Goal: Task Accomplishment & Management: Manage account settings

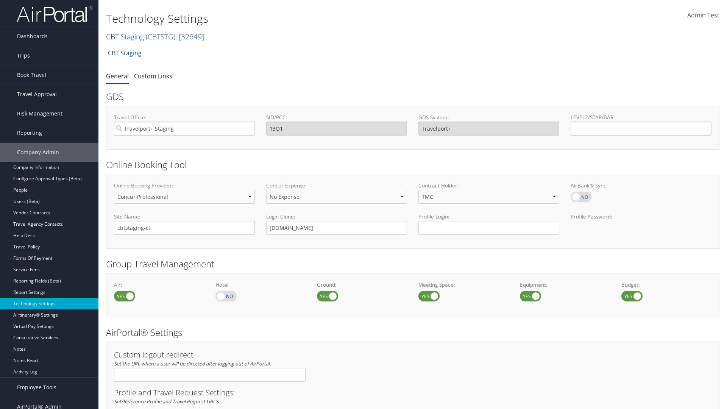
select select "4"
click at [125, 36] on link "CBT Staging ( CBTSTG ) , [ 32649 ]" at bounding box center [155, 36] width 98 height 10
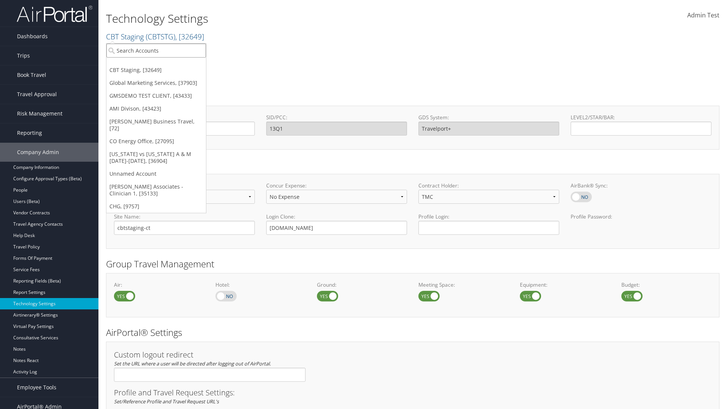
click at [156, 50] on input "search" at bounding box center [156, 51] width 100 height 14
type input "CBTSTG"
click at [156, 64] on div "CBT Staging (CBTSTG), [32649]" at bounding box center [156, 64] width 108 height 7
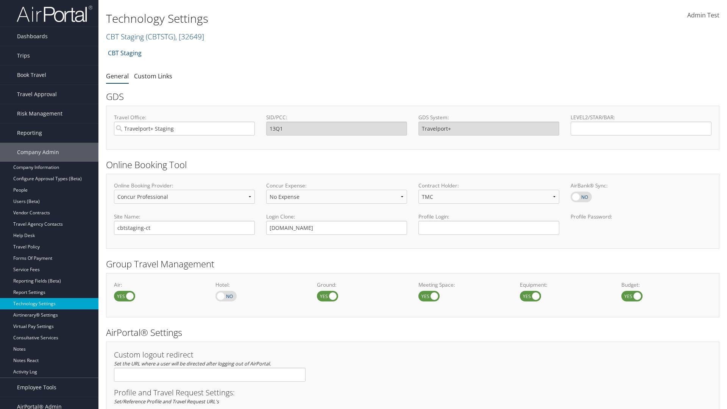
select select "4"
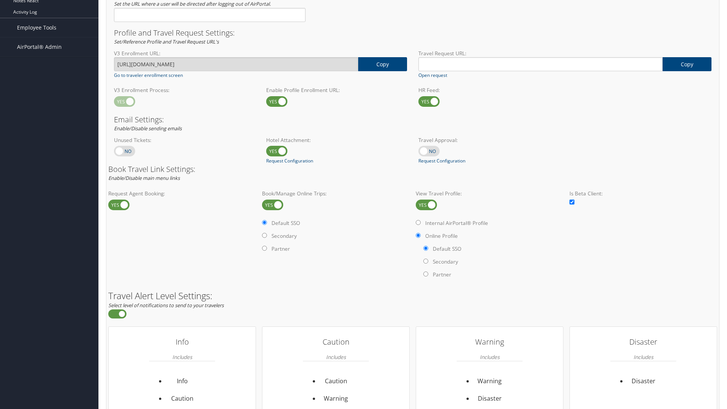
click at [426, 204] on label at bounding box center [426, 204] width 21 height 11
click at [424, 204] on input "checkbox" at bounding box center [421, 205] width 5 height 5
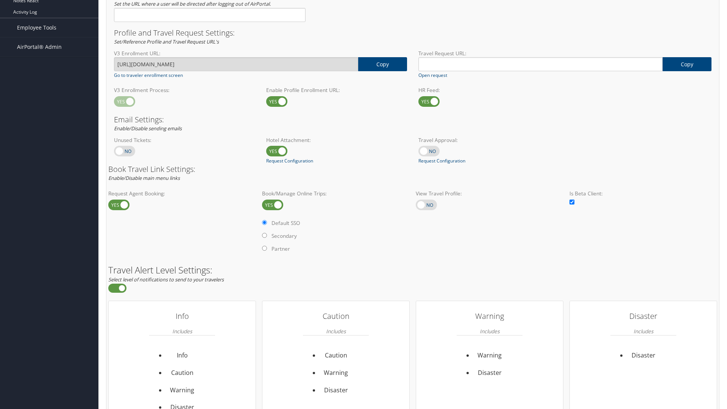
click at [426, 204] on label at bounding box center [426, 204] width 21 height 11
click at [424, 204] on input "checkbox" at bounding box center [421, 205] width 5 height 5
checkbox input "true"
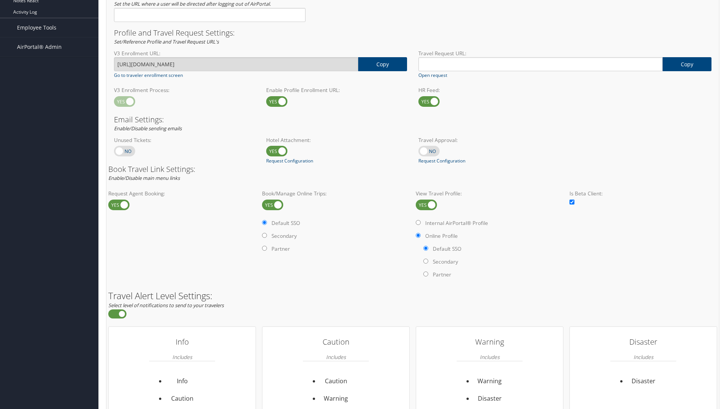
click at [458, 223] on label "Internal AirPortal® Profile" at bounding box center [456, 223] width 63 height 8
click at [420, 223] on input "Internal AirPortal® Profile" at bounding box center [418, 222] width 5 height 5
radio input "true"
radio input "false"
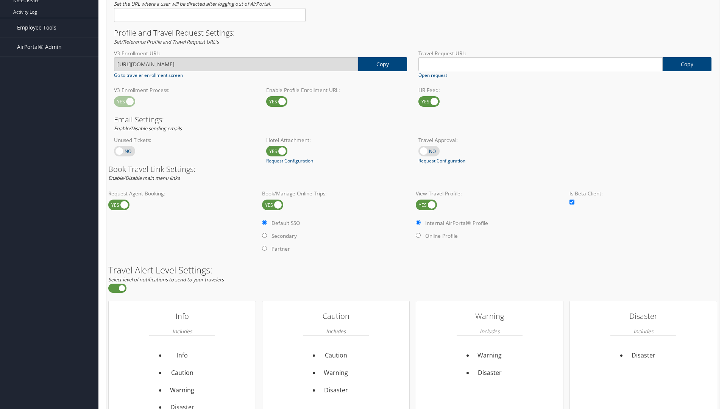
scroll to position [438, 0]
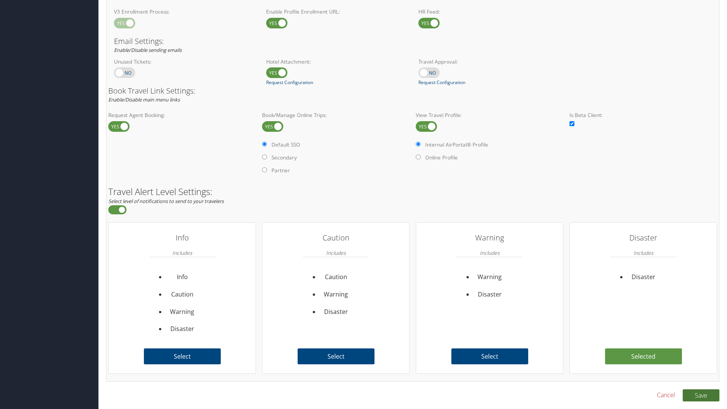
click at [701, 395] on button "Save" at bounding box center [700, 395] width 37 height 12
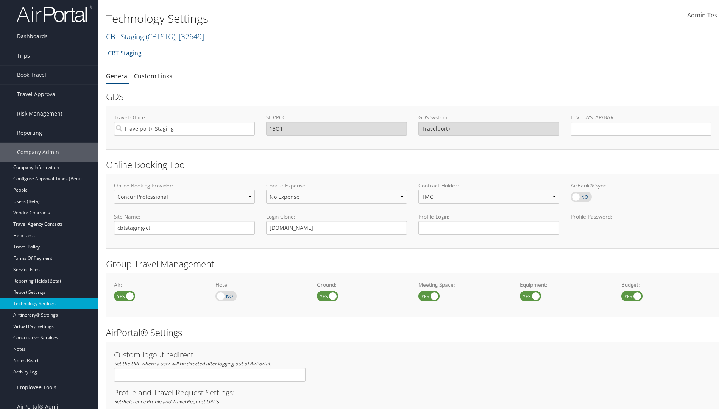
select select "4"
